Goal: Information Seeking & Learning: Learn about a topic

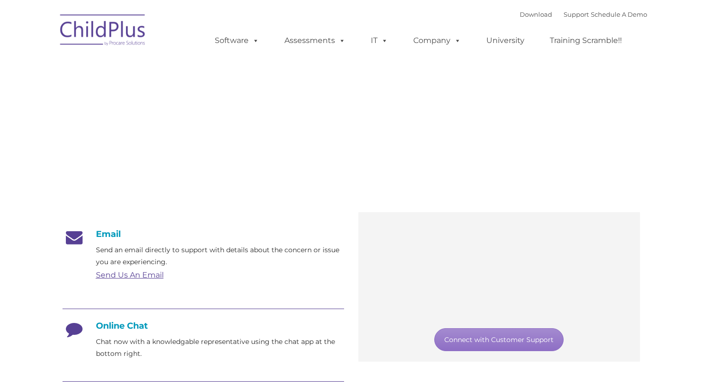
type input ""
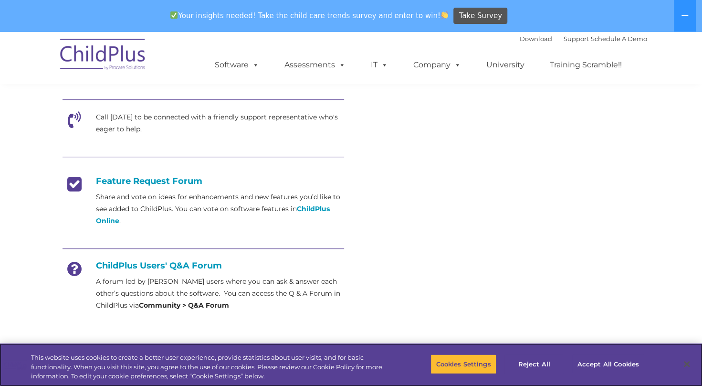
scroll to position [306, 0]
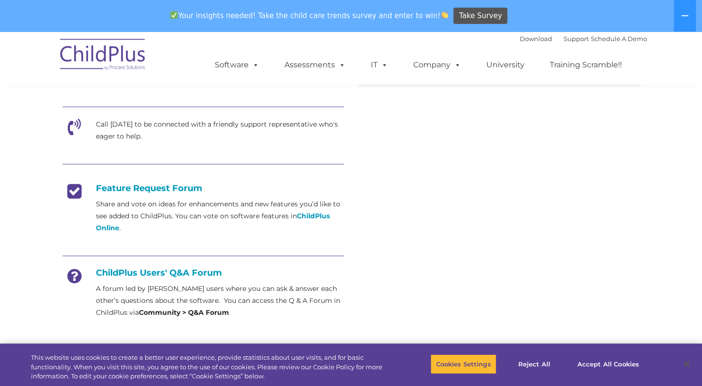
click at [77, 127] on icon at bounding box center [75, 130] width 24 height 24
click at [564, 41] on link "Support" at bounding box center [576, 39] width 25 height 8
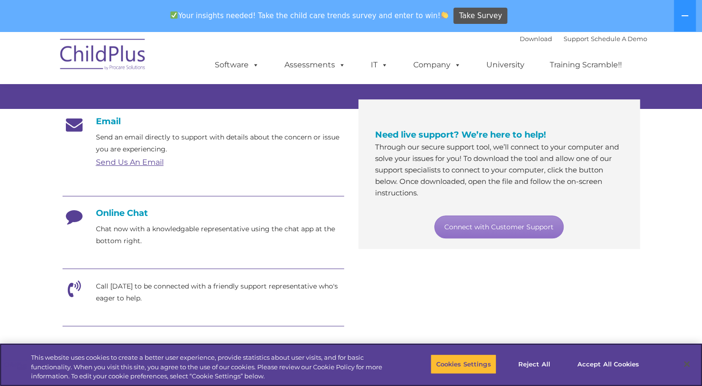
scroll to position [146, 0]
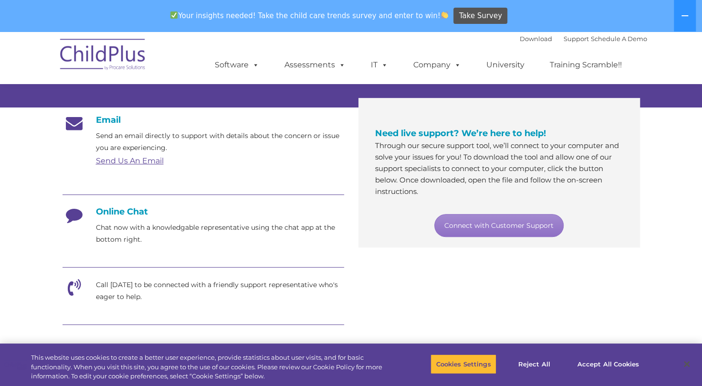
click at [74, 284] on icon at bounding box center [75, 291] width 24 height 24
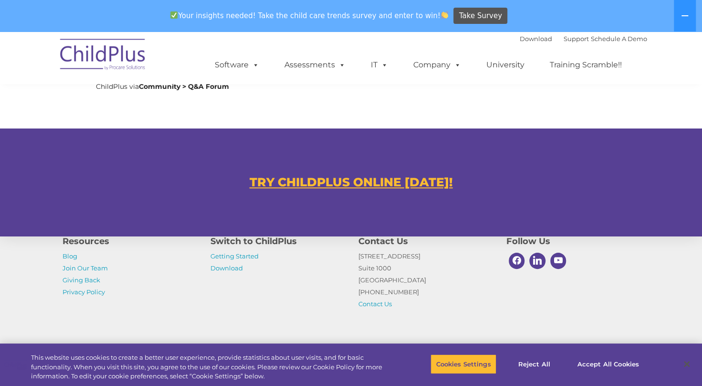
scroll to position [586, 0]
